Goal: Transaction & Acquisition: Purchase product/service

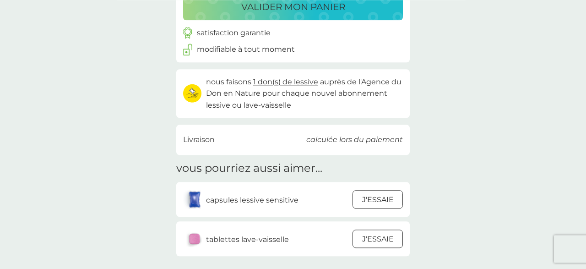
scroll to position [129, 0]
click at [373, 197] on div at bounding box center [377, 198] width 25 height 19
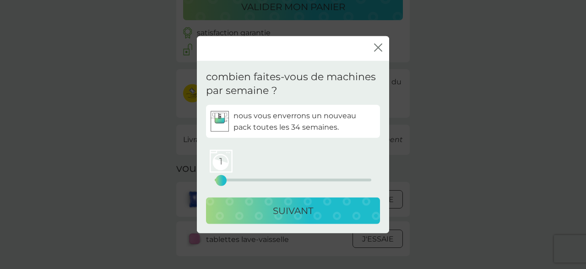
click at [219, 179] on div "1" at bounding box center [221, 180] width 4 height 4
click at [260, 207] on div "SUIVANT" at bounding box center [293, 210] width 156 height 15
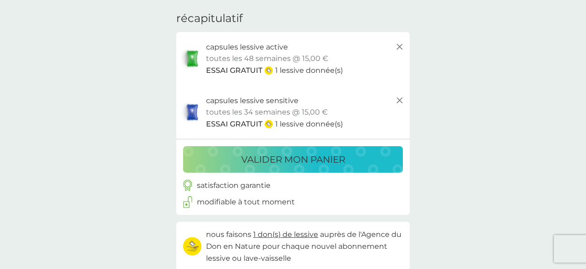
scroll to position [29, 0]
click at [304, 157] on p "valider mon panier" at bounding box center [293, 159] width 104 height 15
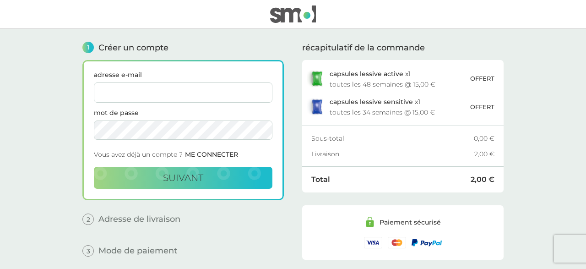
click at [237, 94] on input "adresse e-mail" at bounding box center [183, 92] width 178 height 20
type input "[PERSON_NAME][EMAIL_ADDRESS][DOMAIN_NAME]"
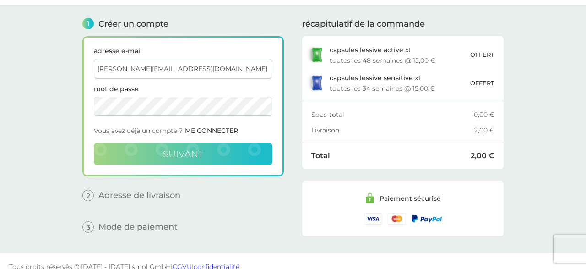
scroll to position [34, 0]
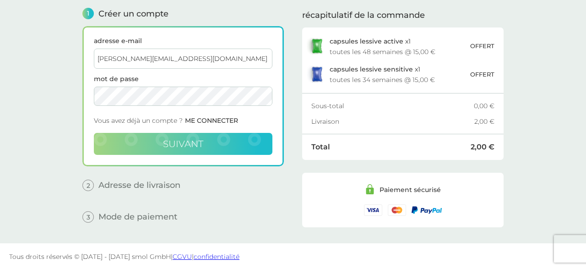
click at [190, 145] on span "suivant" at bounding box center [183, 143] width 40 height 11
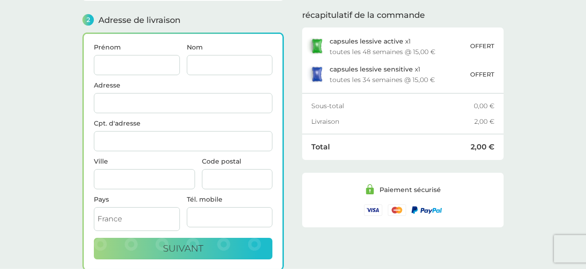
scroll to position [112, 0]
click at [146, 72] on input "Prénom" at bounding box center [137, 65] width 86 height 20
type input "hana"
click at [202, 58] on input "Nom" at bounding box center [230, 65] width 86 height 20
type input "lahmar"
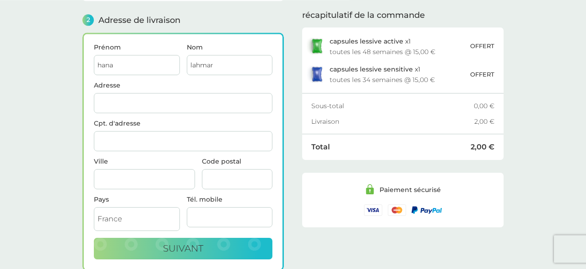
click at [190, 100] on input "Adresse" at bounding box center [183, 103] width 178 height 20
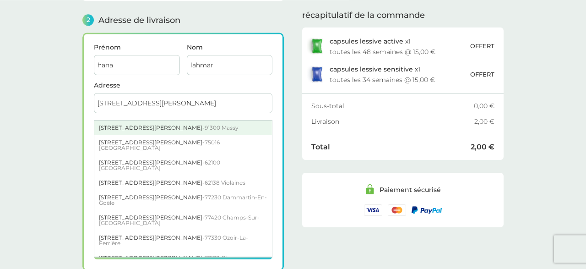
click at [205, 126] on span "91300 Massy" at bounding box center [222, 127] width 34 height 7
type input "[STREET_ADDRESS][PERSON_NAME]"
type input "Massy"
type input "91300"
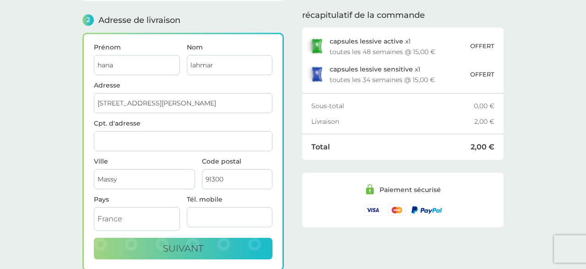
click at [148, 142] on input "Cpt. d'adresse" at bounding box center [183, 141] width 178 height 20
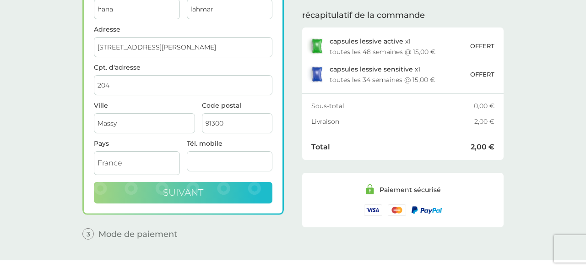
type input "204"
click at [214, 184] on button "suivant" at bounding box center [183, 193] width 178 height 22
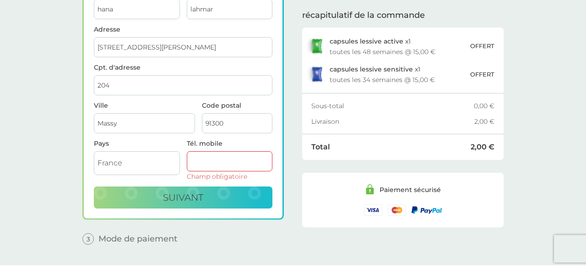
click at [211, 155] on input "Tél. mobile" at bounding box center [230, 161] width 86 height 20
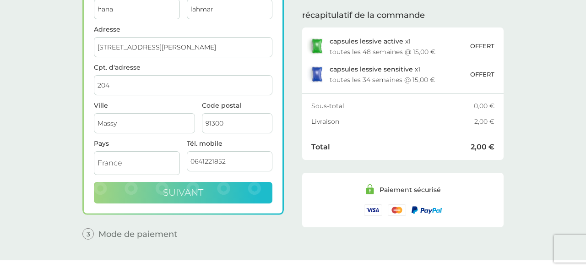
type input "0641221852"
click at [213, 192] on button "suivant" at bounding box center [183, 193] width 178 height 22
checkbox input "true"
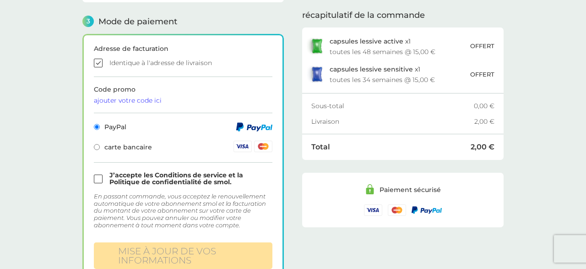
scroll to position [260, 0]
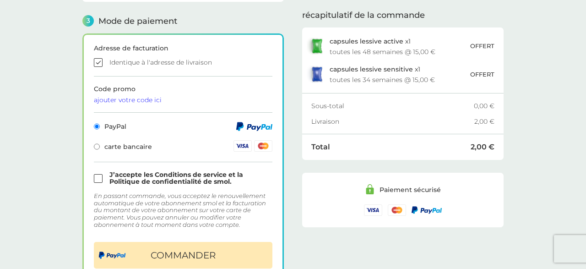
click at [118, 143] on span "carte bancaire" at bounding box center [123, 146] width 58 height 6
radio input "false"
radio input "true"
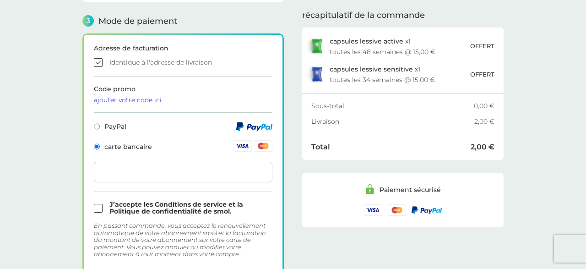
click at [187, 174] on div at bounding box center [183, 172] width 178 height 21
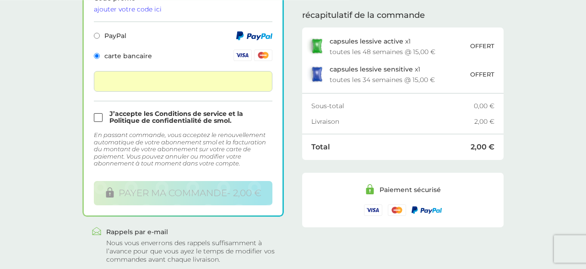
scroll to position [351, 0]
click at [97, 114] on input "checkbox" at bounding box center [183, 117] width 178 height 14
checkbox input "true"
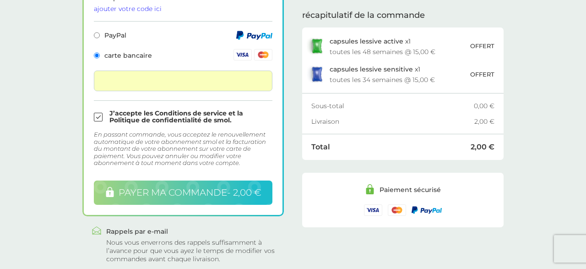
click at [160, 188] on span "payer ma commande - 2,00 €" at bounding box center [190, 192] width 143 height 11
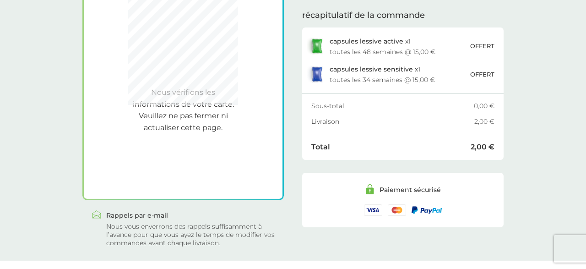
scroll to position [364, 0]
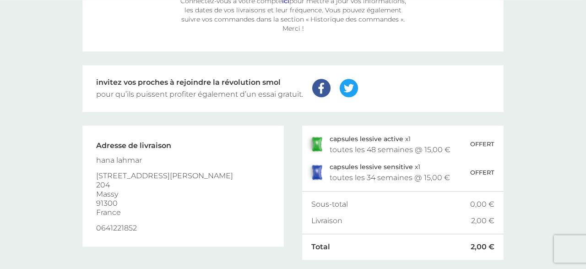
click at [254, 112] on div "Adresse de livraison [PERSON_NAME] [STREET_ADDRESS][GEOGRAPHIC_DATA][PERSON_NAM…" at bounding box center [182, 186] width 201 height 148
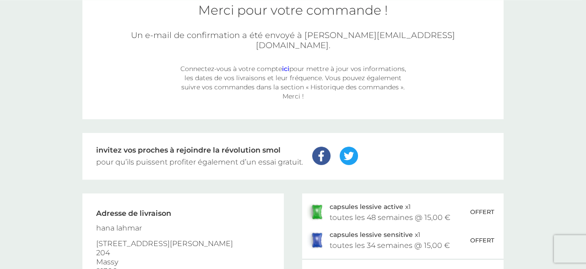
scroll to position [103, 0]
